Goal: Task Accomplishment & Management: Use online tool/utility

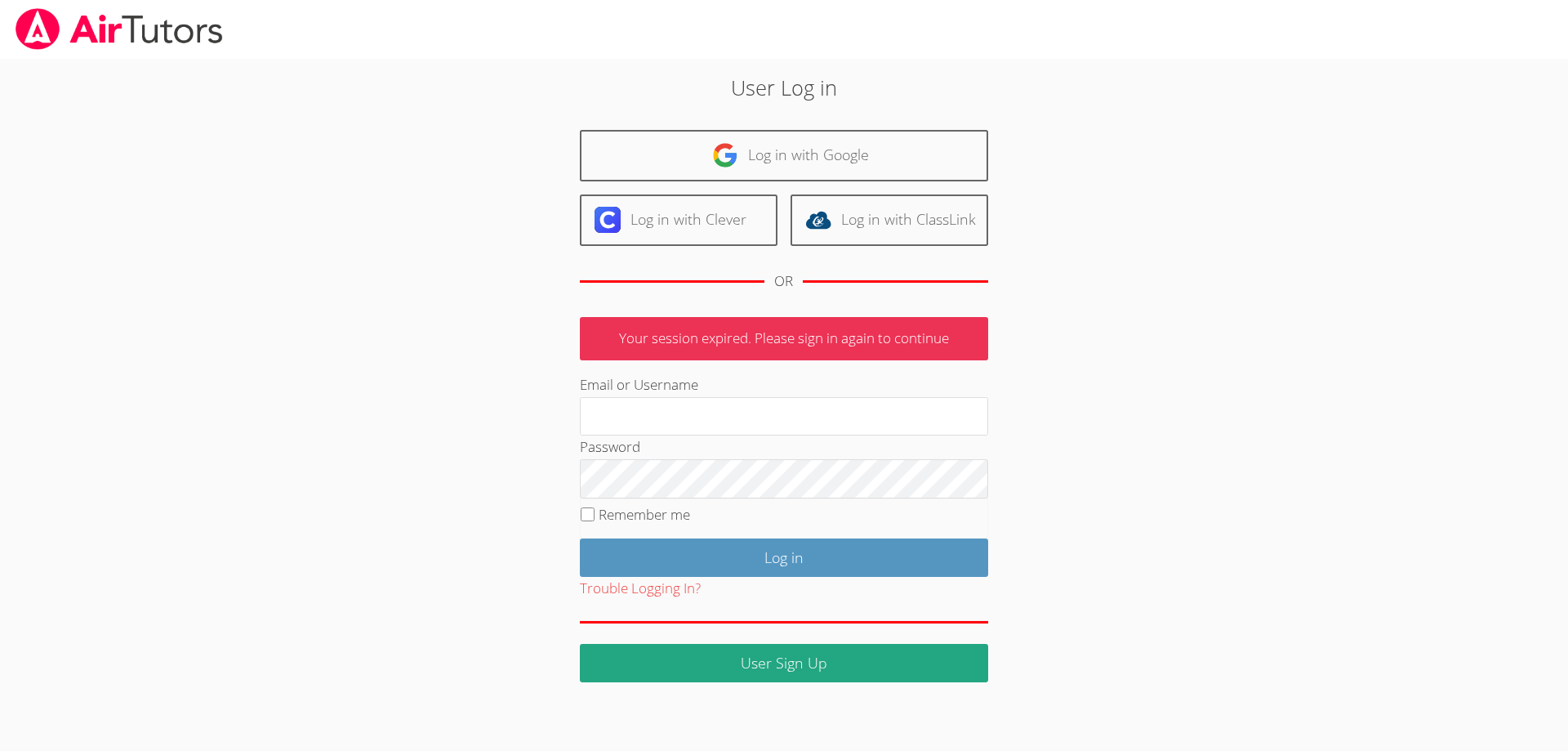
click at [833, 313] on div "User Log in Log in with Google Log in with Clever Log in with ClassLink OR Your…" at bounding box center [784, 377] width 847 height 611
click at [824, 310] on div "User Log in Log in with Google Log in with Clever Log in with ClassLink OR Your…" at bounding box center [784, 377] width 847 height 611
click at [838, 310] on div "User Log in Log in with Google Log in with Clever Log in with ClassLink OR Your…" at bounding box center [784, 377] width 847 height 611
drag, startPoint x: 824, startPoint y: 316, endPoint x: 814, endPoint y: 321, distance: 11.2
click at [814, 321] on p "Your session expired. Please sign in again to continue" at bounding box center [784, 338] width 408 height 43
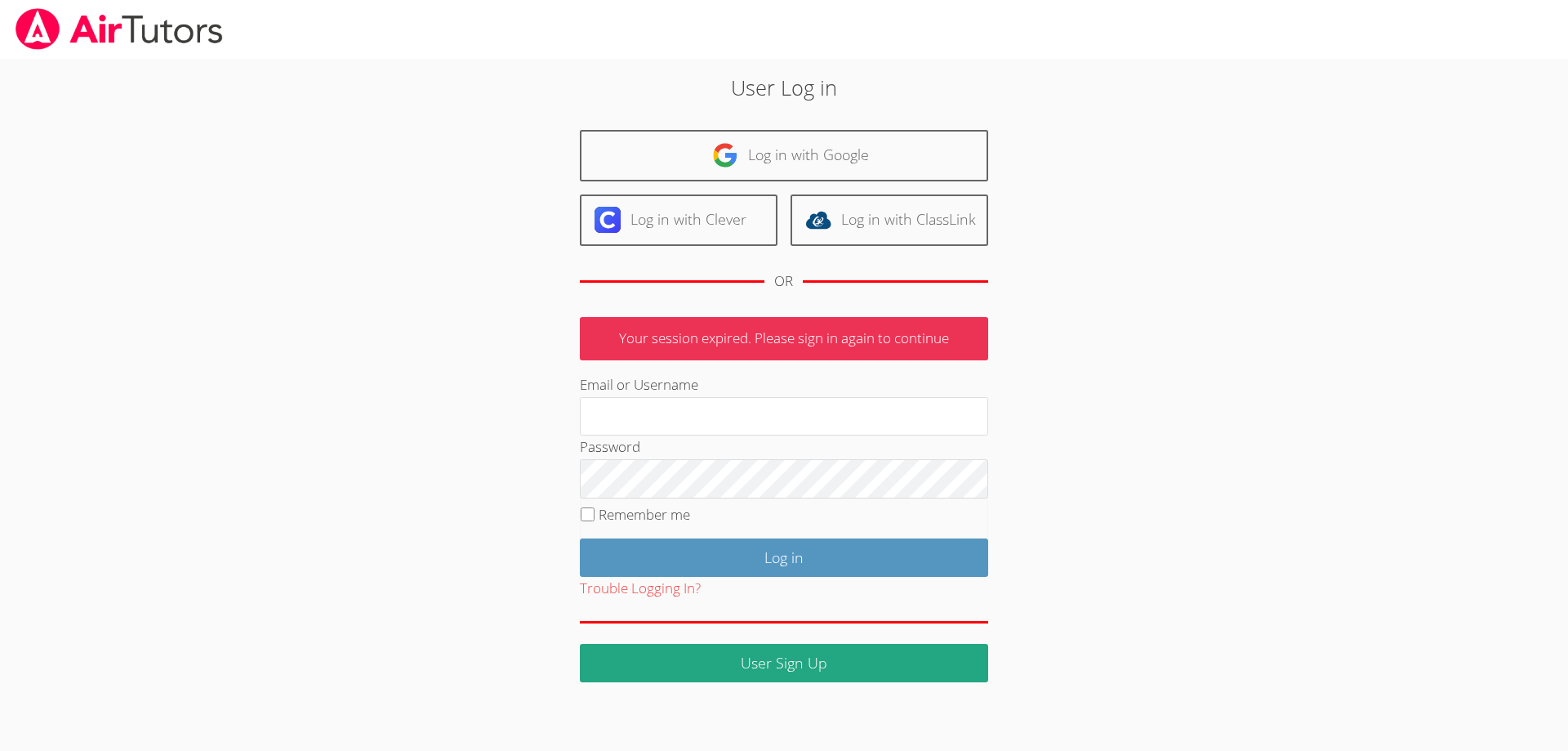
click at [824, 318] on p "Your session expired. Please sign in again to continue" at bounding box center [784, 338] width 408 height 43
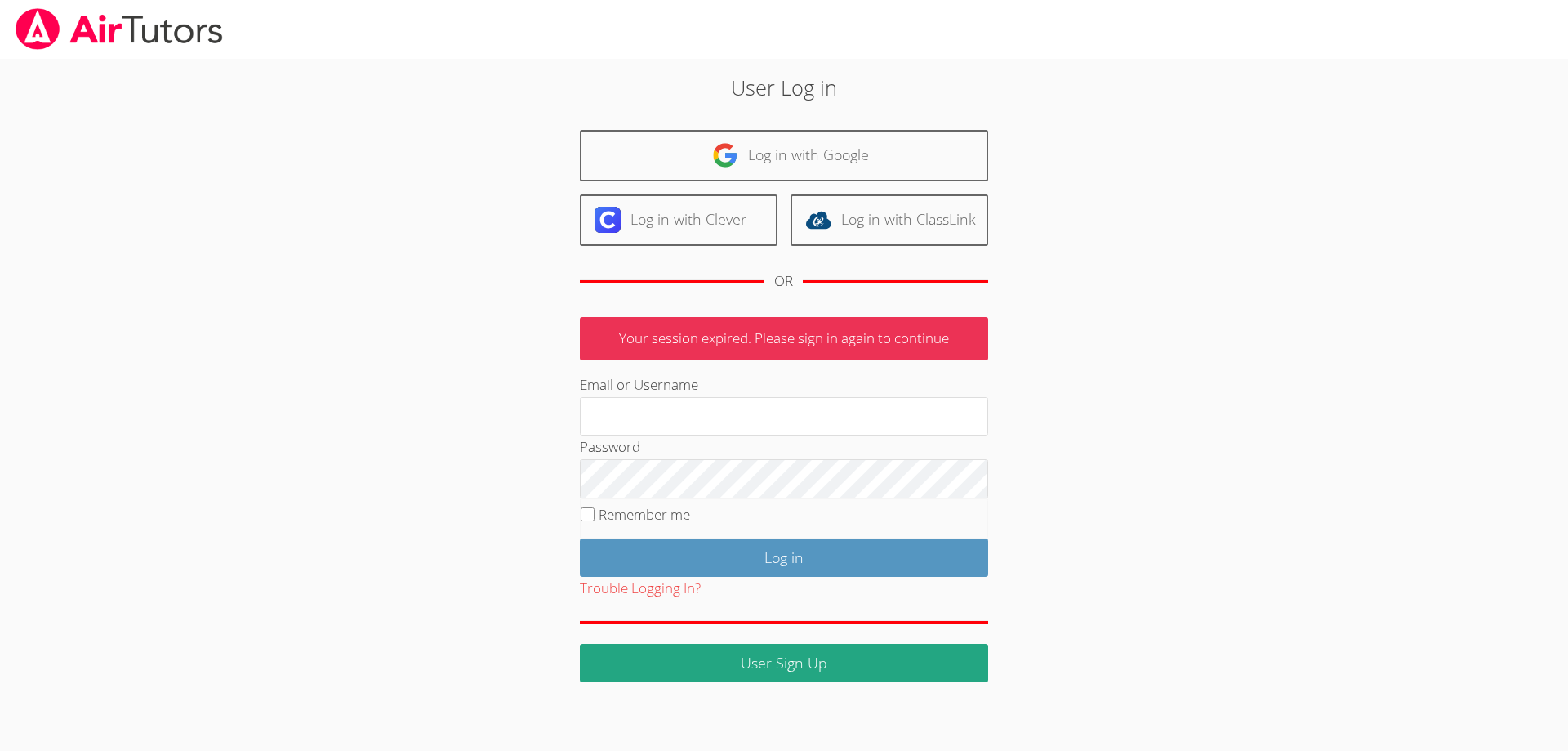
click at [824, 318] on p "Your session expired. Please sign in again to continue" at bounding box center [784, 338] width 408 height 43
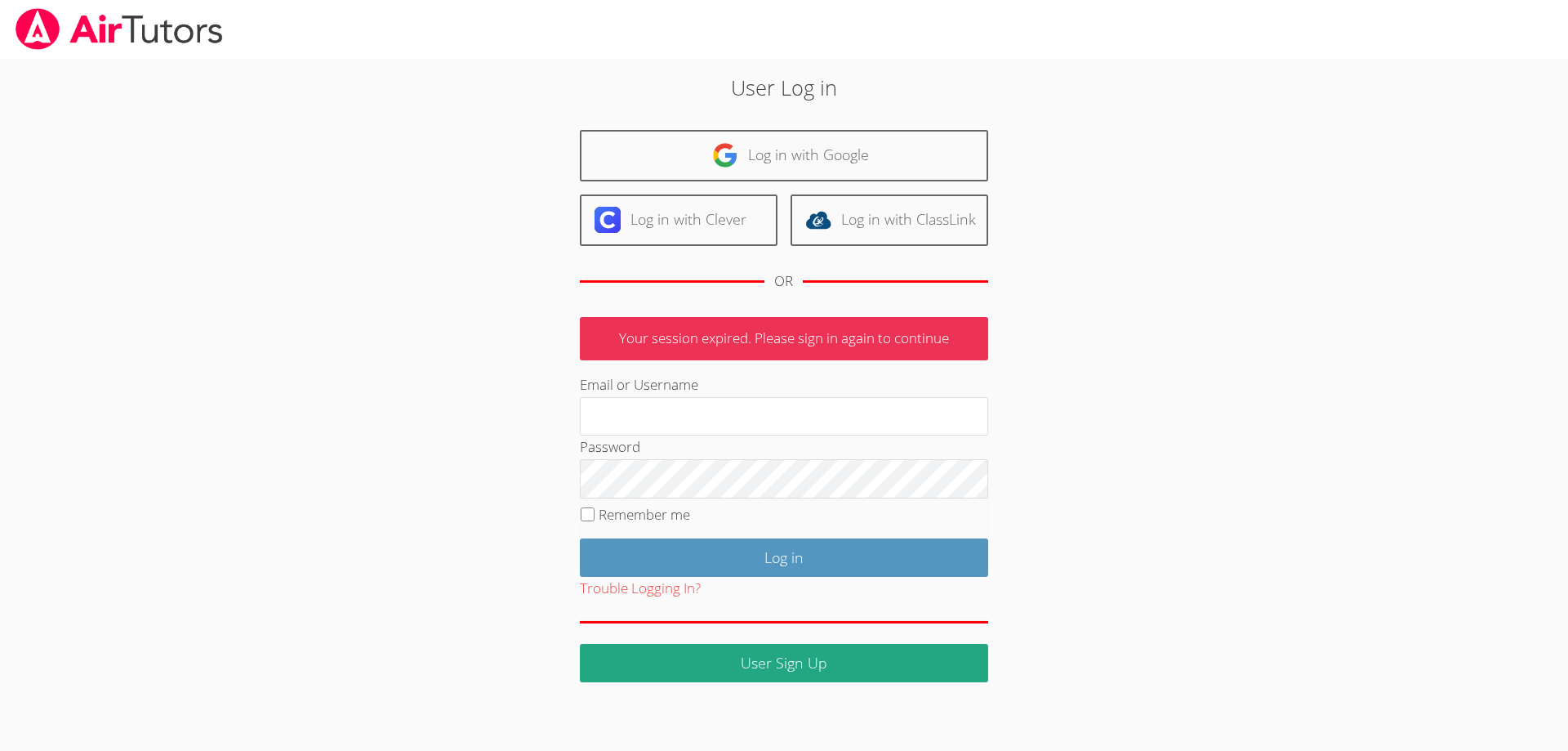
click at [824, 318] on p "Your session expired. Please sign in again to continue" at bounding box center [784, 338] width 408 height 43
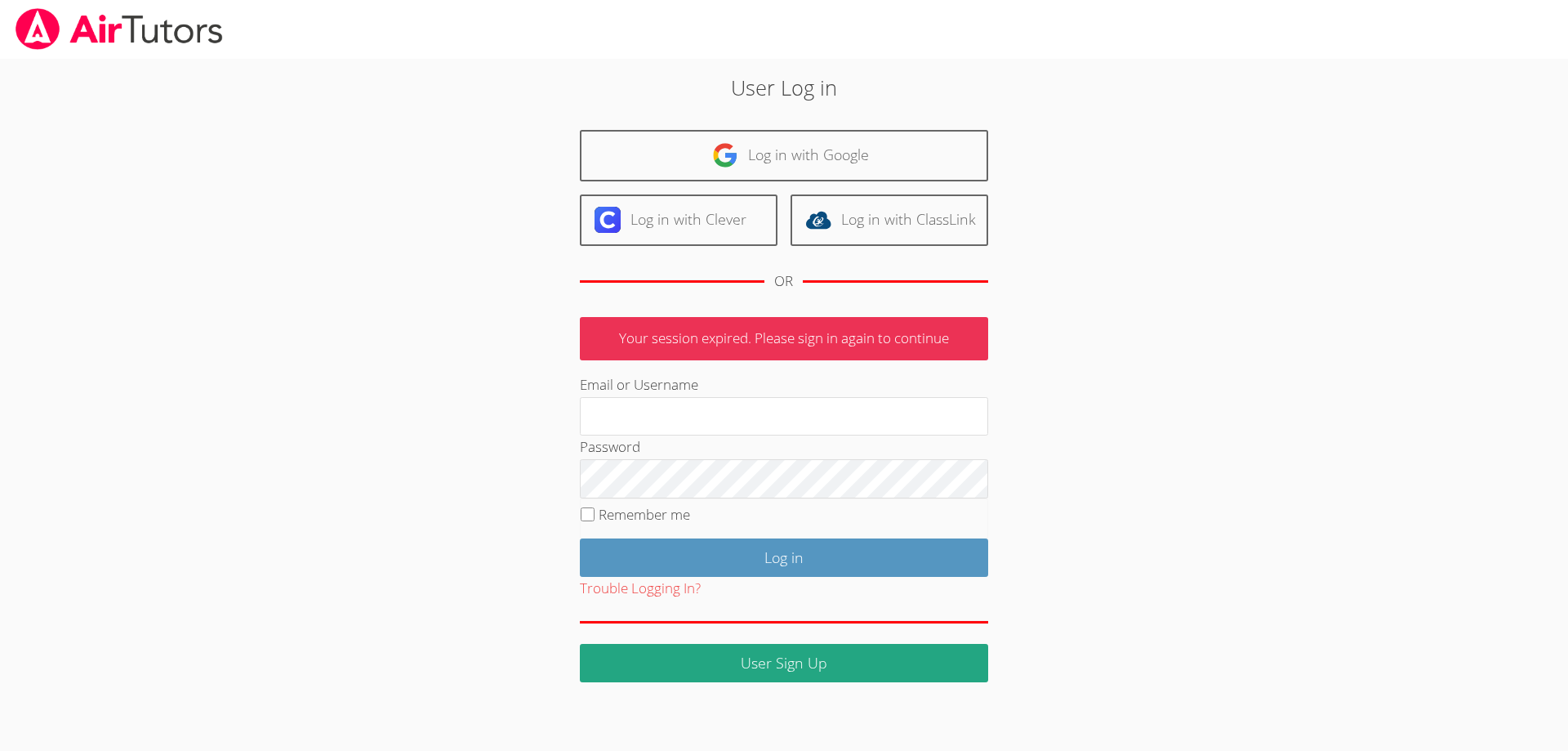
click at [824, 318] on p "Your session expired. Please sign in again to continue" at bounding box center [784, 338] width 408 height 43
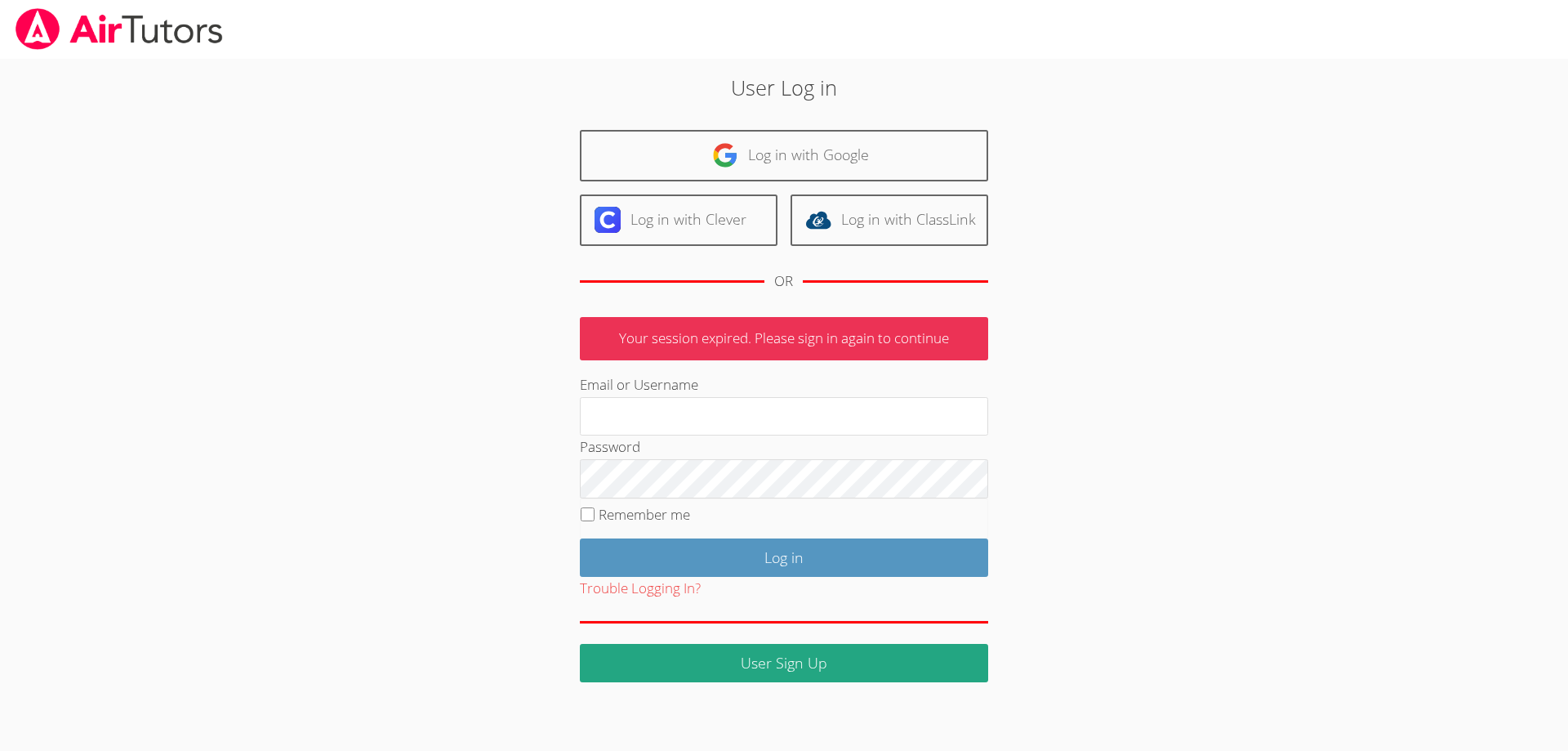
click at [824, 318] on p "Your session expired. Please sign in again to continue" at bounding box center [784, 338] width 408 height 43
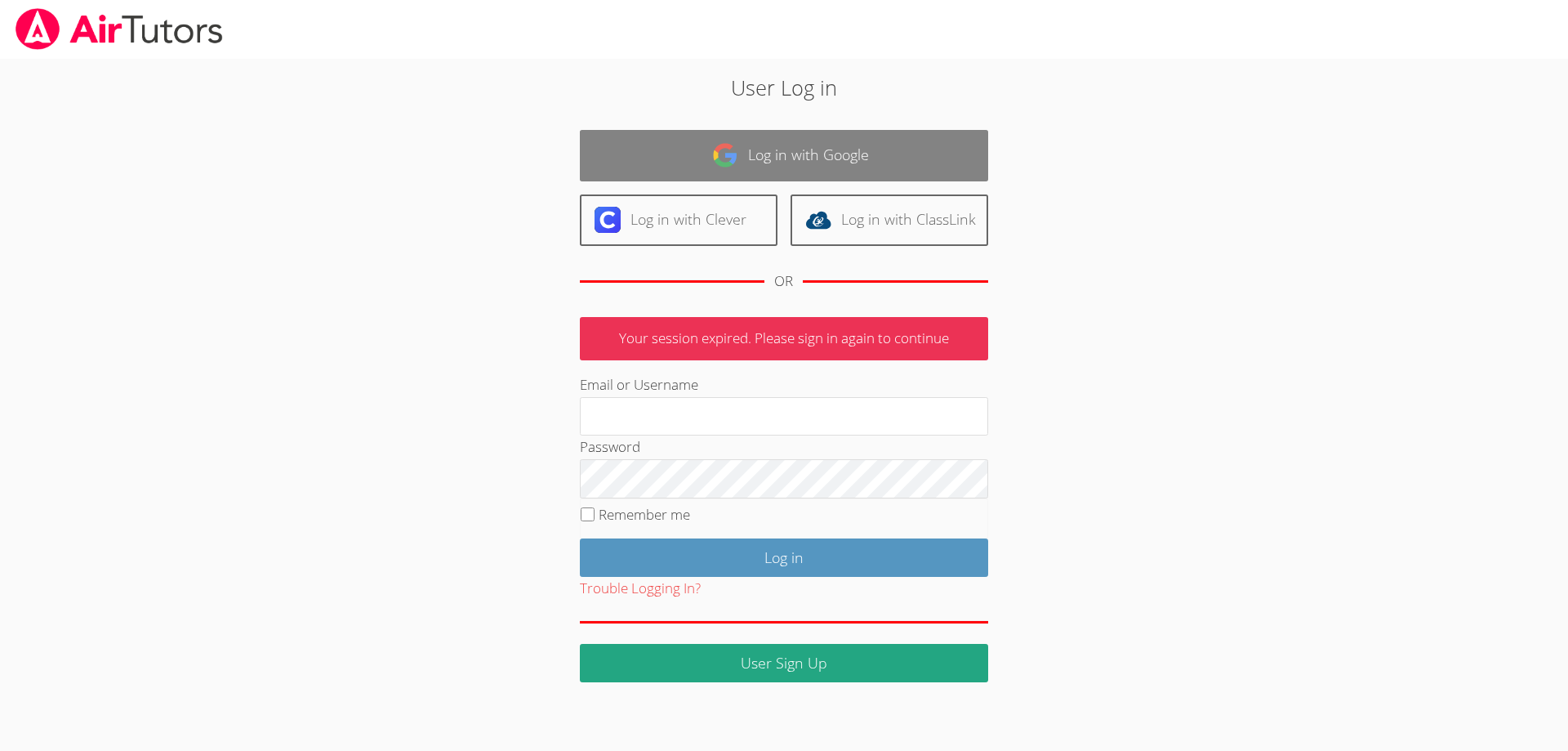
click at [662, 137] on link "Log in with Google" at bounding box center [784, 156] width 408 height 52
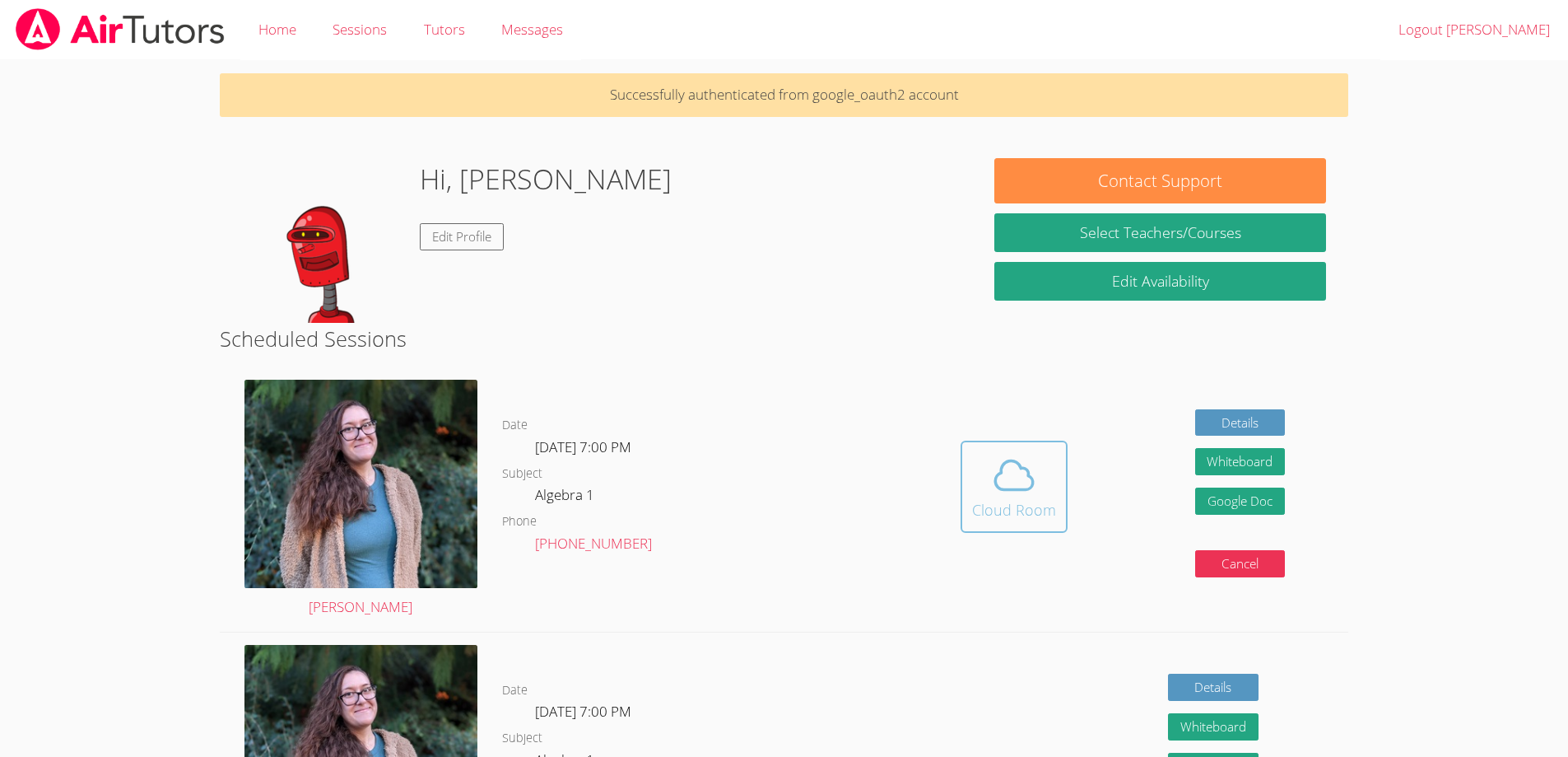
click at [1005, 501] on div "Cloud Room" at bounding box center [1014, 509] width 84 height 23
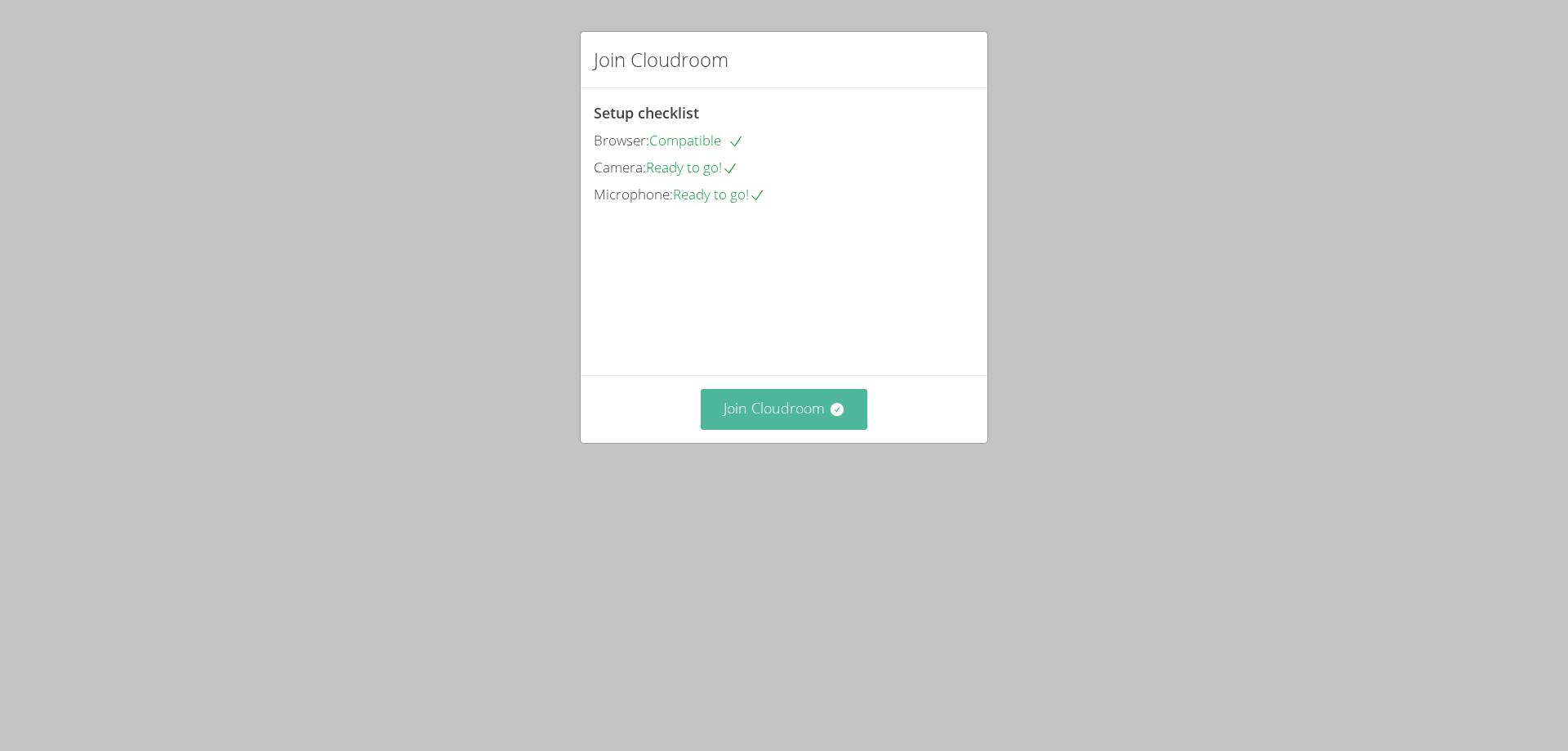
click at [728, 429] on button "Join Cloudroom" at bounding box center [784, 408] width 167 height 40
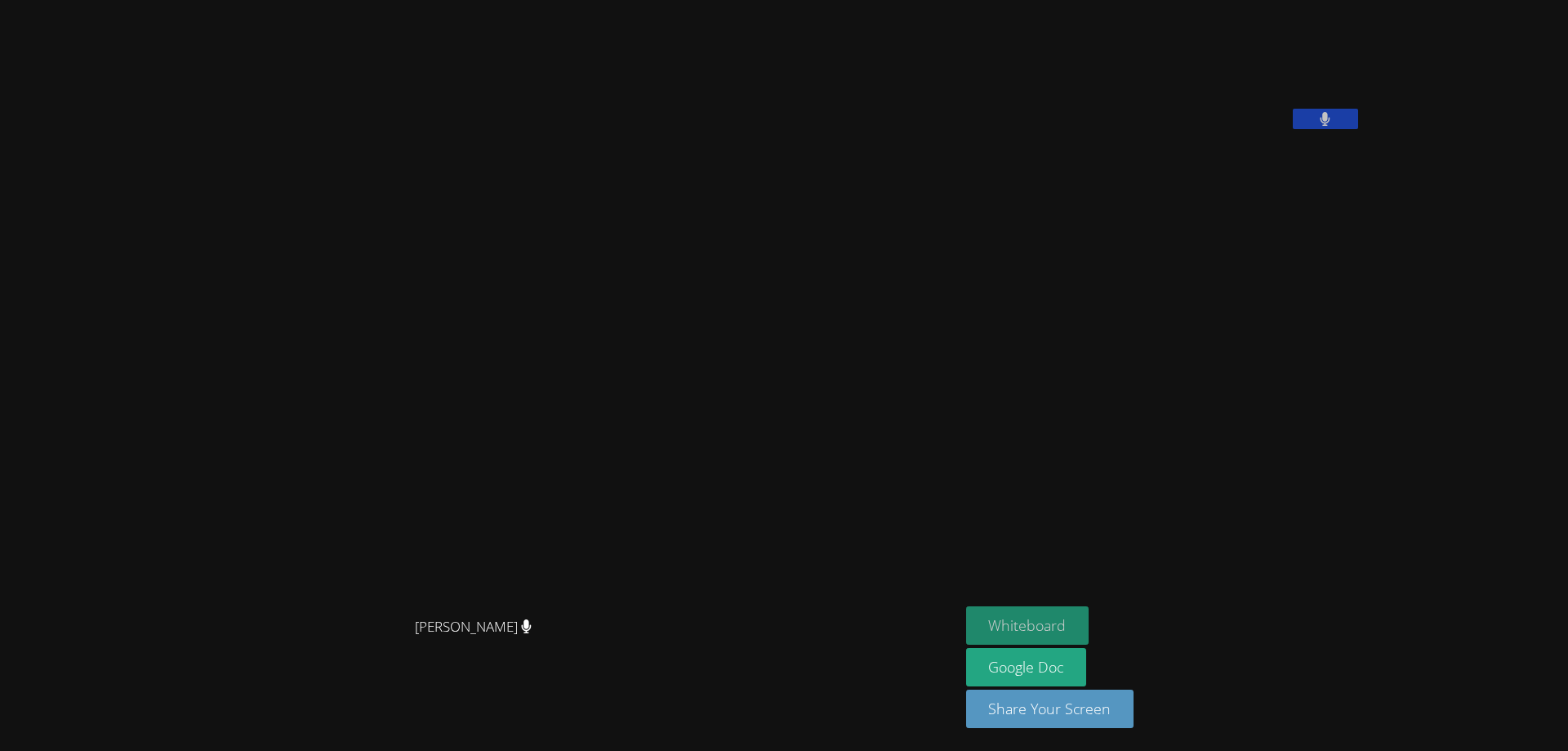
click at [1090, 633] on button "Whiteboard" at bounding box center [1028, 625] width 124 height 39
